Goal: Task Accomplishment & Management: Manage account settings

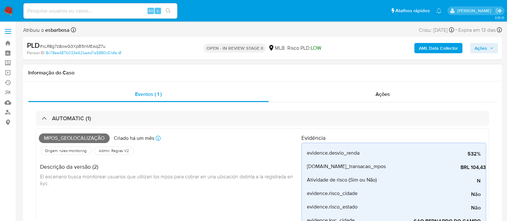
click at [369, 100] on div "Ações" at bounding box center [383, 94] width 228 height 15
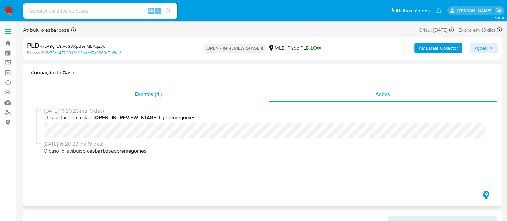
click at [205, 89] on div "Eventos ( 1 )" at bounding box center [148, 94] width 241 height 15
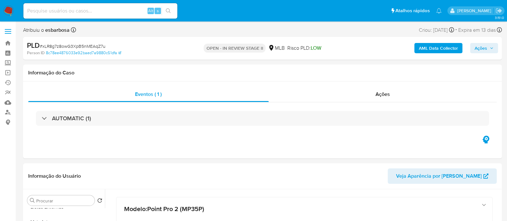
click at [429, 48] on b "AML Data Collector" at bounding box center [438, 48] width 39 height 10
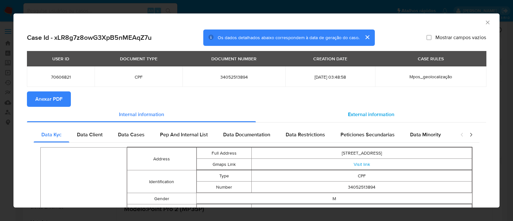
click at [356, 114] on span "External information" at bounding box center [371, 114] width 47 height 7
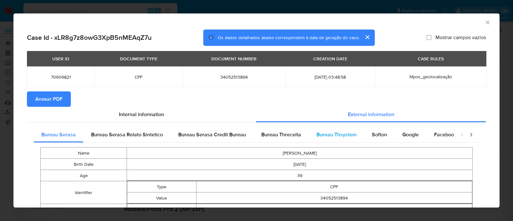
click at [347, 131] on span "Bureau Thsystem" at bounding box center [337, 134] width 40 height 7
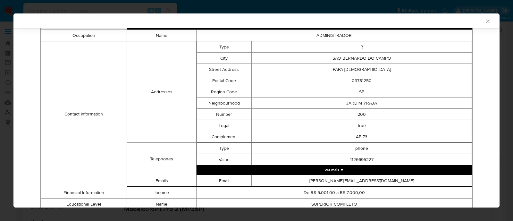
scroll to position [480, 0]
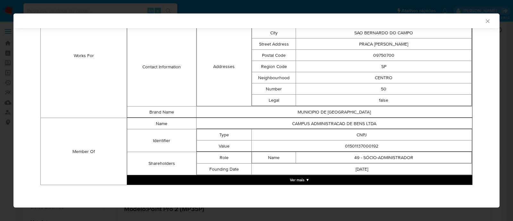
click at [314, 183] on button "Ver mais ▼" at bounding box center [300, 180] width 346 height 10
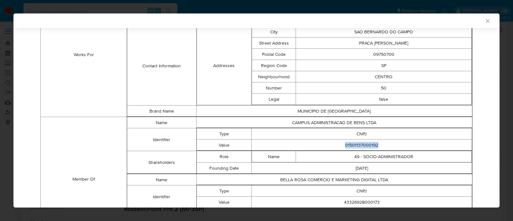
drag, startPoint x: 373, startPoint y: 148, endPoint x: 338, endPoint y: 147, distance: 35.0
click at [338, 147] on td "01501137000192" at bounding box center [362, 145] width 220 height 11
copy td "01501137000192"
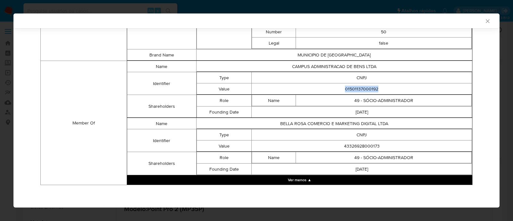
scroll to position [542, 0]
click at [366, 144] on td "43326928000173" at bounding box center [362, 146] width 220 height 11
copy td "43326928000173"
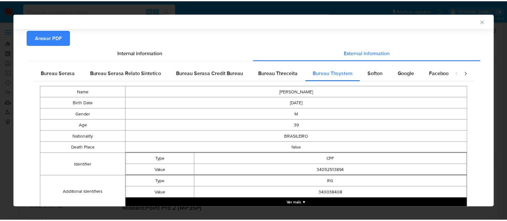
scroll to position [0, 0]
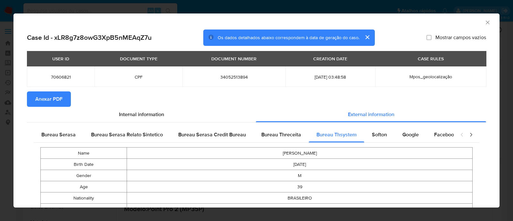
click at [55, 103] on span "Anexar PDF" at bounding box center [48, 99] width 27 height 14
click at [485, 23] on icon "Fechar a janela" at bounding box center [488, 22] width 6 height 6
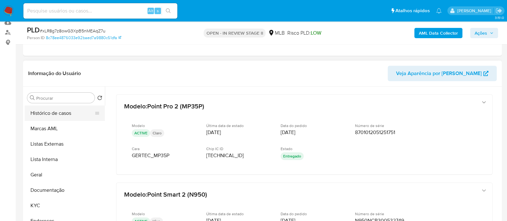
click at [65, 114] on button "Histórico de casos" at bounding box center [62, 113] width 75 height 15
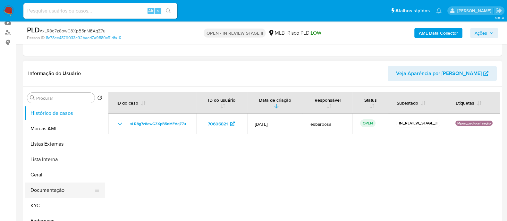
click at [58, 187] on button "Documentação" at bounding box center [62, 190] width 75 height 15
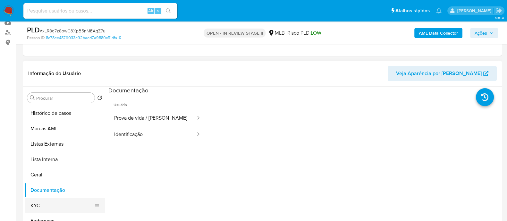
click at [41, 208] on button "KYC" at bounding box center [62, 205] width 75 height 15
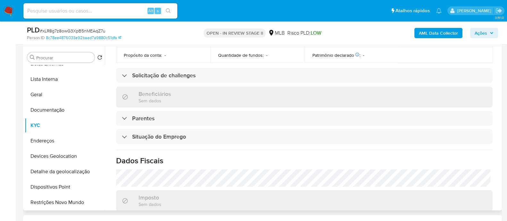
scroll to position [279, 0]
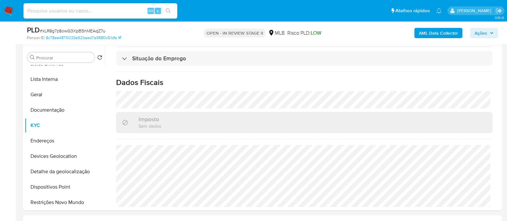
click at [483, 30] on span "Ações" at bounding box center [481, 33] width 13 height 10
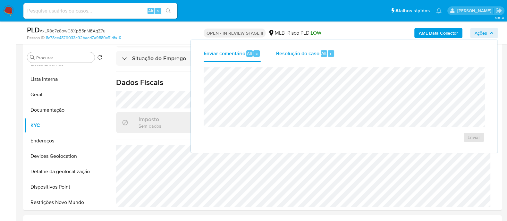
click at [305, 56] on span "Resolução do caso" at bounding box center [297, 52] width 43 height 7
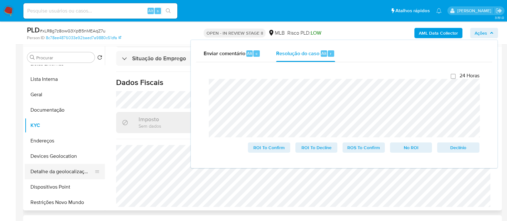
click at [65, 167] on button "Detalhe da geolocalização" at bounding box center [62, 171] width 75 height 15
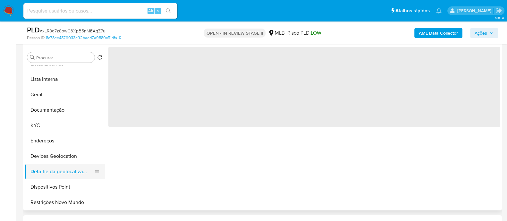
scroll to position [0, 0]
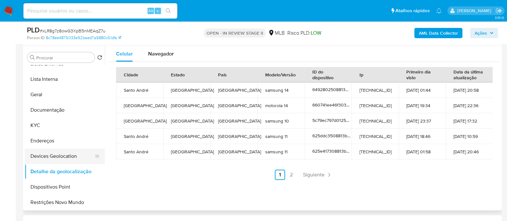
click at [68, 159] on button "Devices Geolocation" at bounding box center [62, 156] width 75 height 15
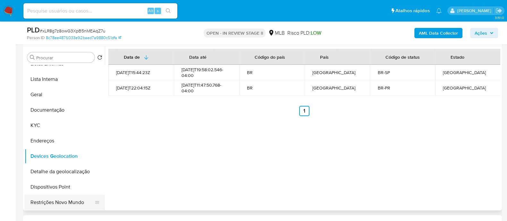
click at [56, 203] on button "Restrições Novo Mundo" at bounding box center [62, 202] width 75 height 15
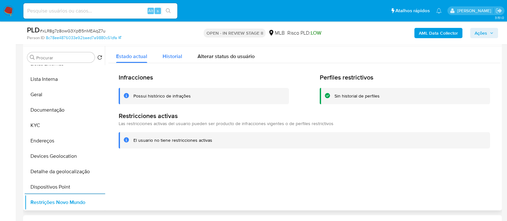
click at [176, 53] on span "Historial" at bounding box center [173, 56] width 20 height 7
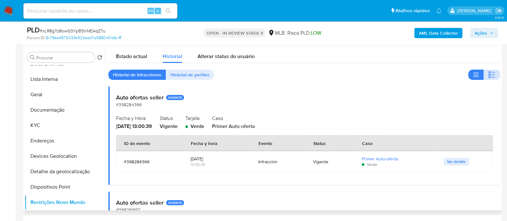
click at [492, 74] on icon "button" at bounding box center [492, 75] width 8 height 8
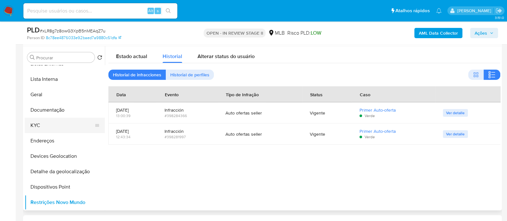
click at [33, 125] on button "KYC" at bounding box center [62, 125] width 75 height 15
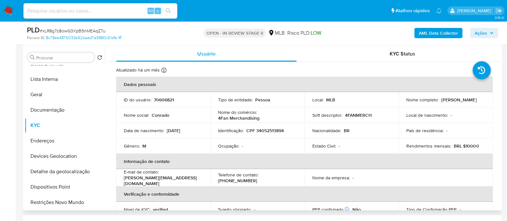
click at [267, 129] on p "CPF 34052513894" at bounding box center [265, 131] width 38 height 6
copy p "34052513894"
drag, startPoint x: 259, startPoint y: 118, endPoint x: 216, endPoint y: 114, distance: 43.2
click at [216, 114] on td "Nome do comércio : 4Fan Merchandising" at bounding box center [258, 114] width 94 height 15
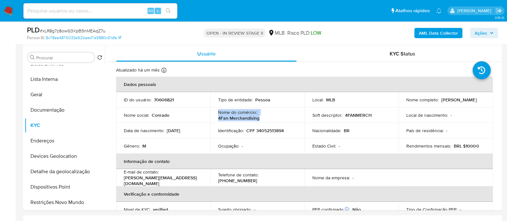
copy div "Nome do comércio : 4Fan Merchandising"
drag, startPoint x: 371, startPoint y: 116, endPoint x: 218, endPoint y: 114, distance: 152.4
click at [218, 114] on tr "Nome social : Conrado Nome do comércio : 4Fan Merchandising Soft descriptor : 4…" at bounding box center [304, 114] width 377 height 15
copy tr "Nome do comércio : 4Fan Merchandising Soft descriptor : 4FANMERCH"
click at [85, 33] on span "# xLR8g7z8owG3XpB5nMEAqZ7u" at bounding box center [73, 31] width 66 height 6
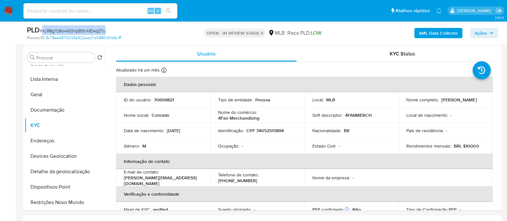
click at [85, 33] on span "# xLR8g7z8owG3XpB5nMEAqZ7u" at bounding box center [73, 31] width 66 height 6
copy span "xLR8g7z8owG3XpB5nMEAqZ7u"
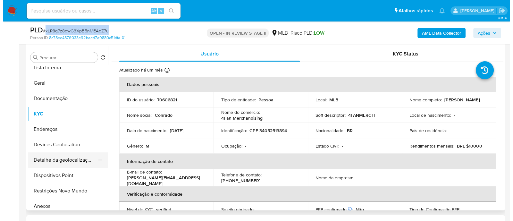
scroll to position [80, 0]
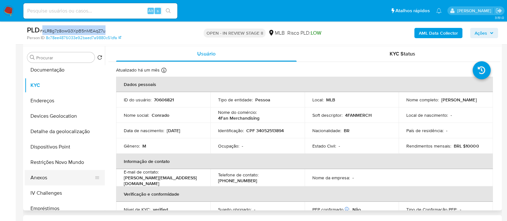
click at [53, 178] on button "Anexos" at bounding box center [62, 177] width 75 height 15
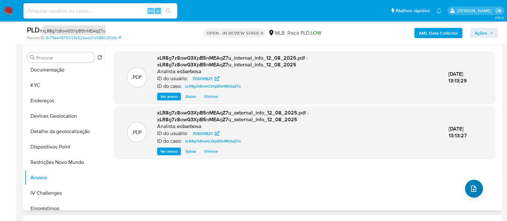
click at [471, 190] on icon "upload-file" at bounding box center [474, 189] width 8 height 8
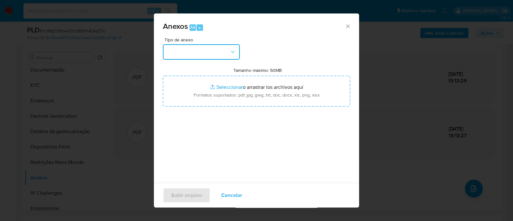
click at [207, 56] on button "button" at bounding box center [201, 51] width 77 height 15
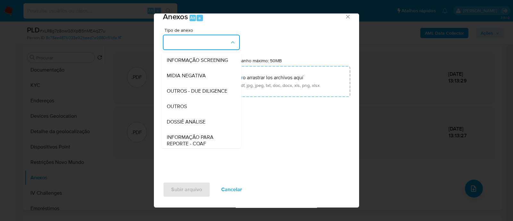
scroll to position [99, 0]
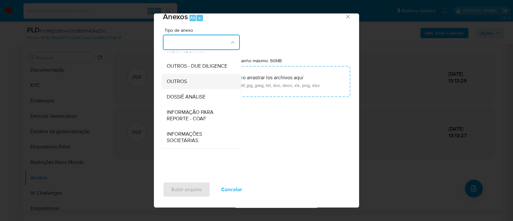
click at [180, 83] on span "OUTROS" at bounding box center [177, 81] width 20 height 6
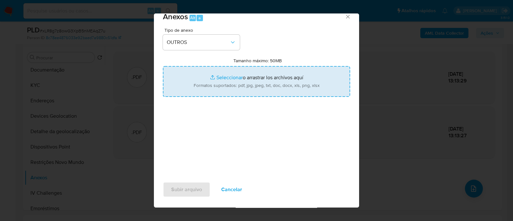
click at [228, 77] on input "Tamanho máximo: 50MB Seleccionar archivos" at bounding box center [256, 81] width 187 height 31
type input "C:\fakepath\Mulan 70606821_2025_08_11_15_47_21.xlsx"
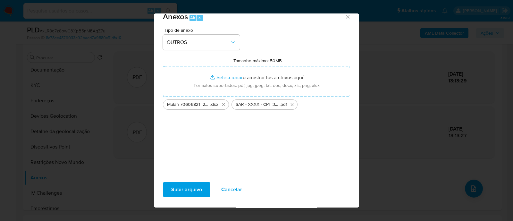
click at [194, 187] on span "Subir arquivo" at bounding box center [186, 190] width 31 height 14
